Goal: Leave review/rating: Leave review/rating

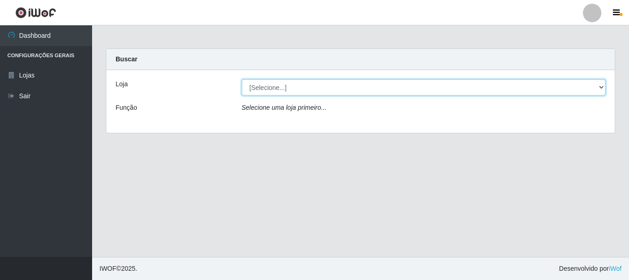
click at [280, 88] on select "[Selecione...] Nordestão - Alecrim" at bounding box center [424, 87] width 364 height 16
select select "453"
click at [242, 79] on select "[Selecione...] Nordestão - Alecrim" at bounding box center [424, 87] width 364 height 16
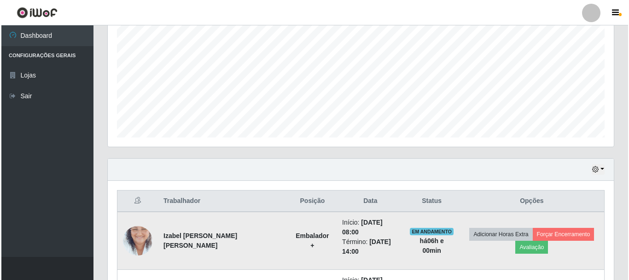
scroll to position [276, 0]
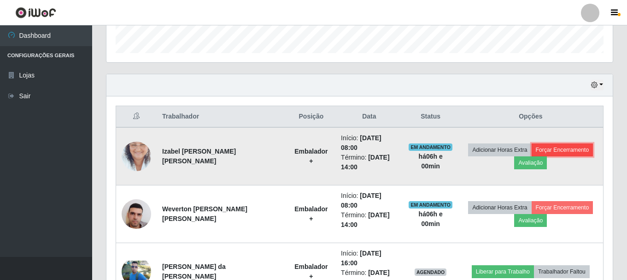
click at [565, 153] on button "Forçar Encerramento" at bounding box center [562, 149] width 62 height 13
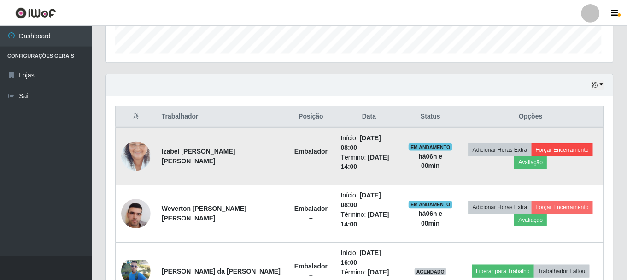
scroll to position [191, 502]
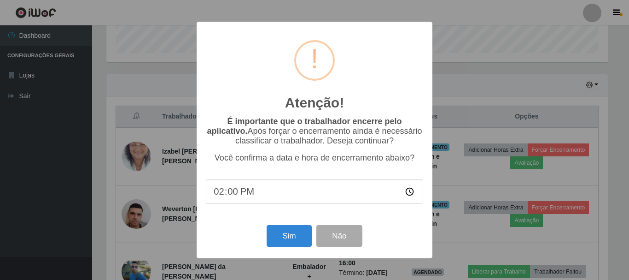
click at [520, 167] on div "Atenção! × É importante que o trabalhador encerre pelo aplicativo. Após forçar …" at bounding box center [314, 140] width 629 height 280
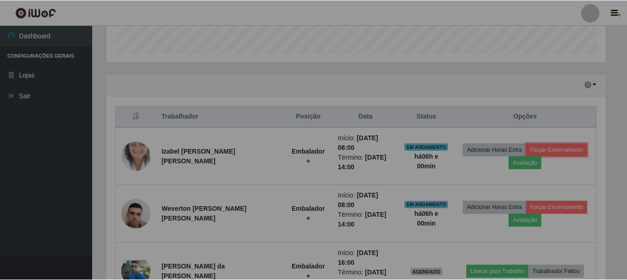
scroll to position [191, 506]
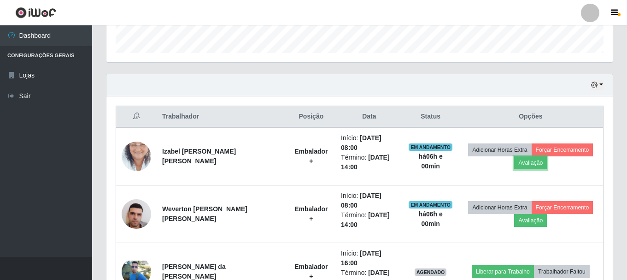
click at [520, 167] on button "Avaliação" at bounding box center [530, 162] width 33 height 13
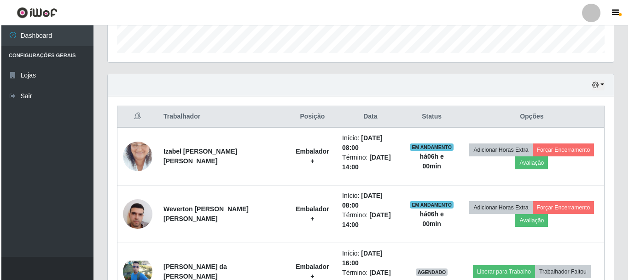
scroll to position [191, 502]
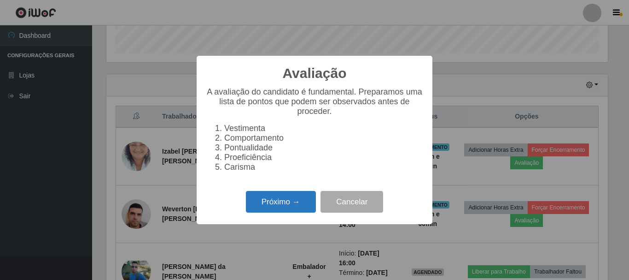
click at [297, 212] on button "Próximo →" at bounding box center [281, 202] width 70 height 22
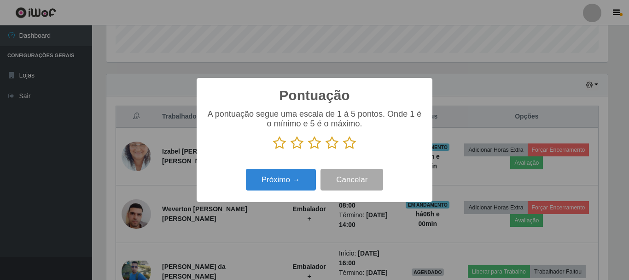
click at [351, 140] on icon at bounding box center [349, 143] width 13 height 14
click at [343, 150] on input "radio" at bounding box center [343, 150] width 0 height 0
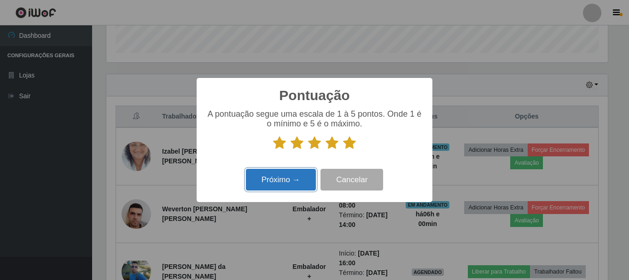
click at [310, 186] on button "Próximo →" at bounding box center [281, 180] width 70 height 22
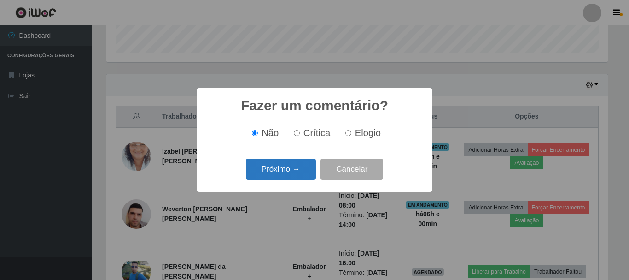
click at [298, 173] on button "Próximo →" at bounding box center [281, 169] width 70 height 22
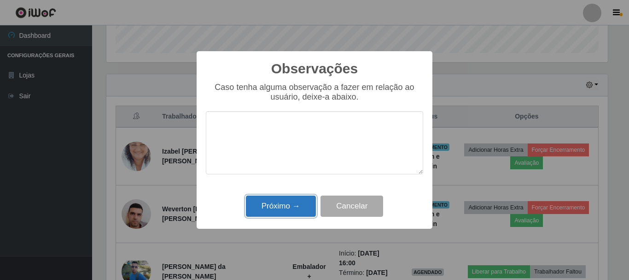
click at [305, 213] on button "Próximo →" at bounding box center [281, 206] width 70 height 22
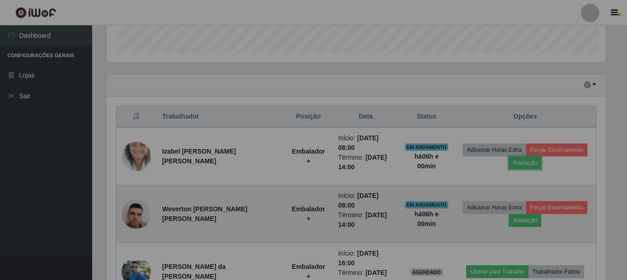
scroll to position [191, 506]
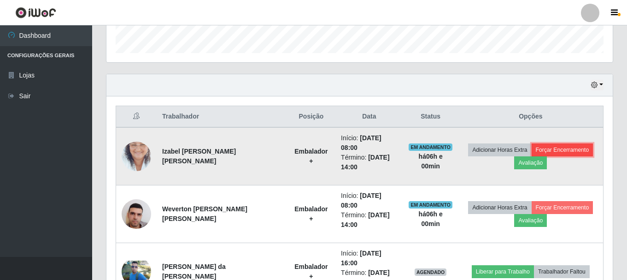
click at [560, 152] on button "Forçar Encerramento" at bounding box center [562, 149] width 62 height 13
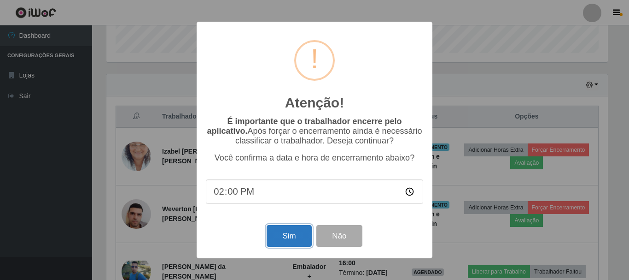
click at [286, 246] on button "Sim" at bounding box center [289, 236] width 45 height 22
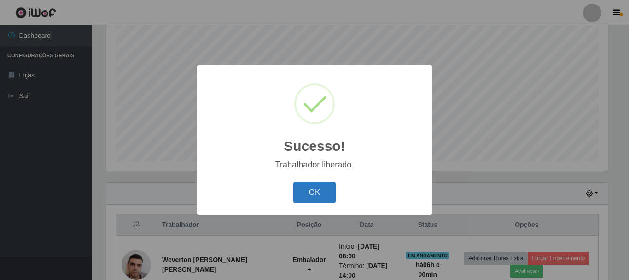
click at [326, 199] on button "OK" at bounding box center [314, 192] width 43 height 22
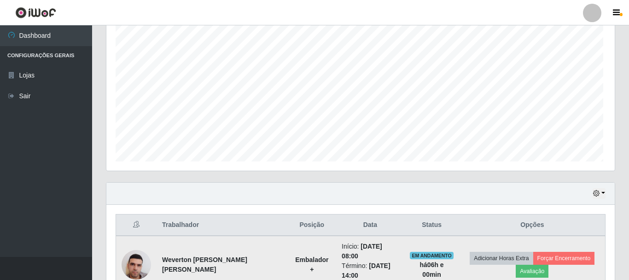
scroll to position [191, 506]
click at [533, 271] on button "Avaliação" at bounding box center [530, 270] width 33 height 13
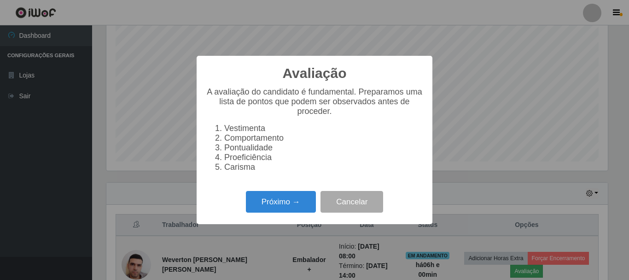
scroll to position [191, 502]
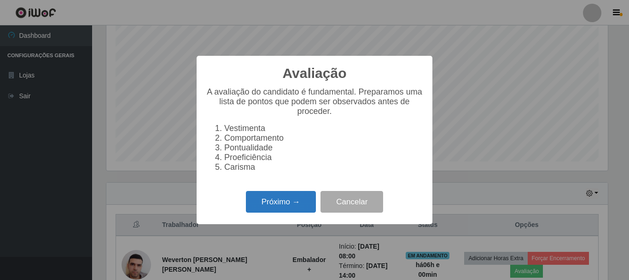
click at [292, 206] on button "Próximo →" at bounding box center [281, 202] width 70 height 22
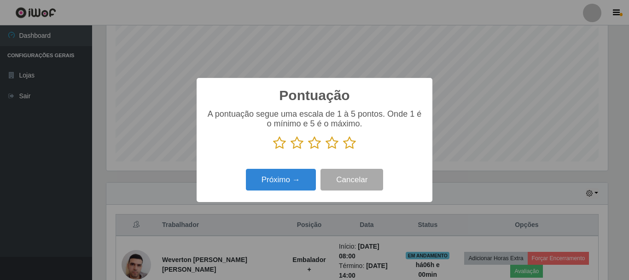
scroll to position [460374, 460063]
click at [354, 142] on icon at bounding box center [349, 143] width 13 height 14
click at [343, 150] on input "radio" at bounding box center [343, 150] width 0 height 0
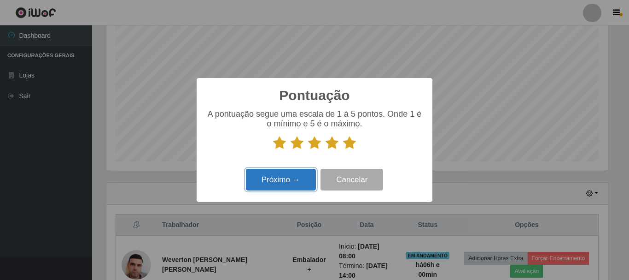
click at [295, 177] on button "Próximo →" at bounding box center [281, 180] width 70 height 22
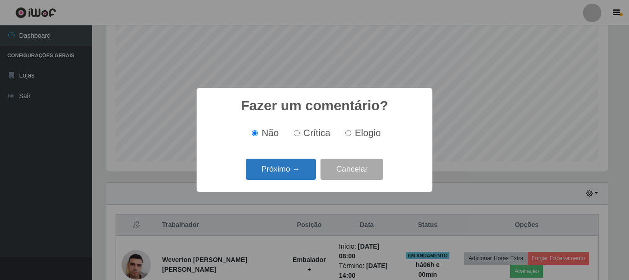
click at [297, 175] on button "Próximo →" at bounding box center [281, 169] width 70 height 22
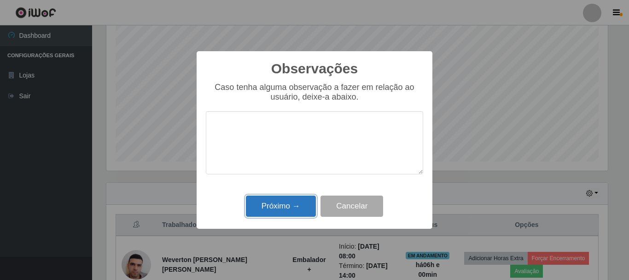
click at [271, 210] on button "Próximo →" at bounding box center [281, 206] width 70 height 22
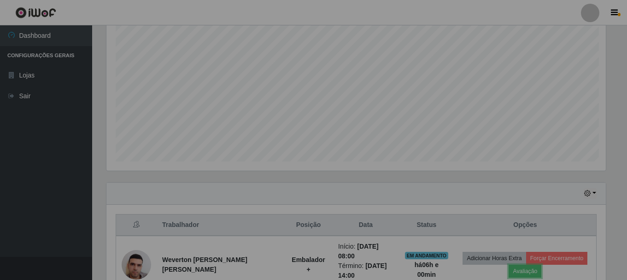
scroll to position [0, 0]
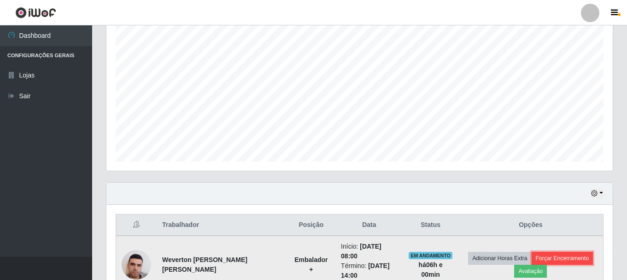
click at [555, 258] on button "Forçar Encerramento" at bounding box center [562, 257] width 62 height 13
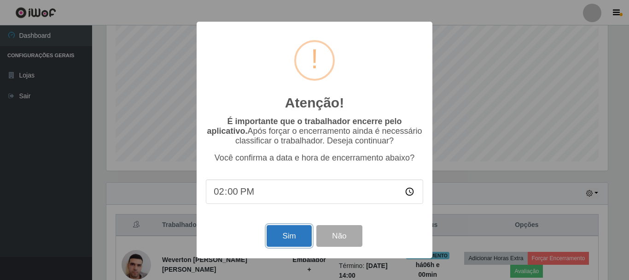
click at [285, 237] on button "Sim" at bounding box center [289, 236] width 45 height 22
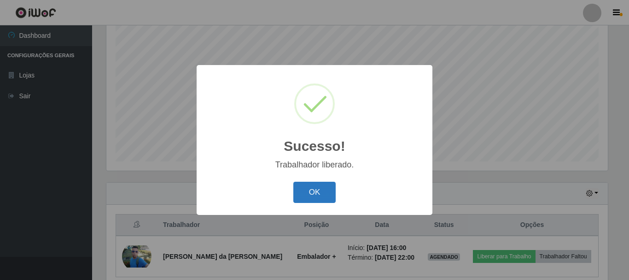
click at [313, 191] on button "OK" at bounding box center [314, 192] width 43 height 22
